Goal: Go to known website: Access a specific website the user already knows

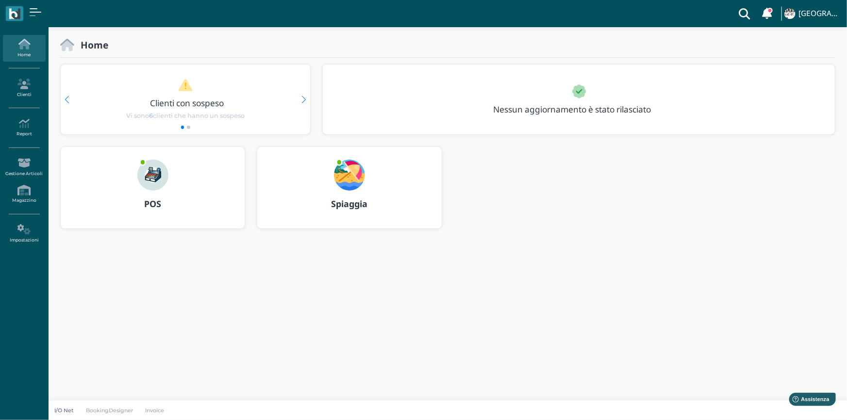
click at [149, 170] on img at bounding box center [152, 175] width 31 height 31
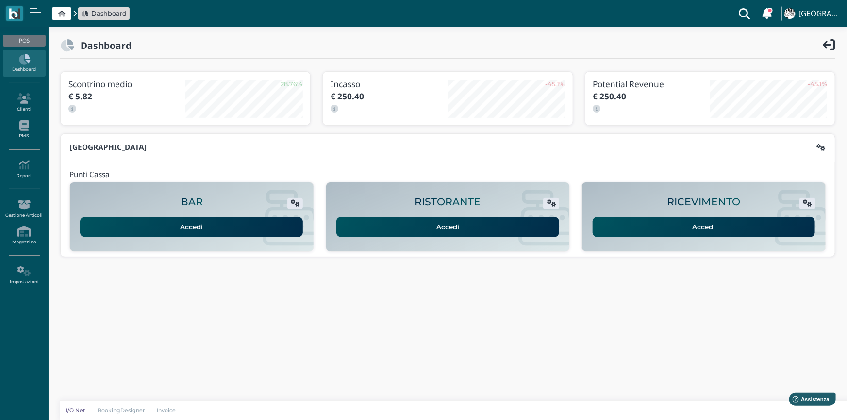
click at [654, 229] on link "Accedi" at bounding box center [704, 227] width 223 height 20
